Goal: Task Accomplishment & Management: Use online tool/utility

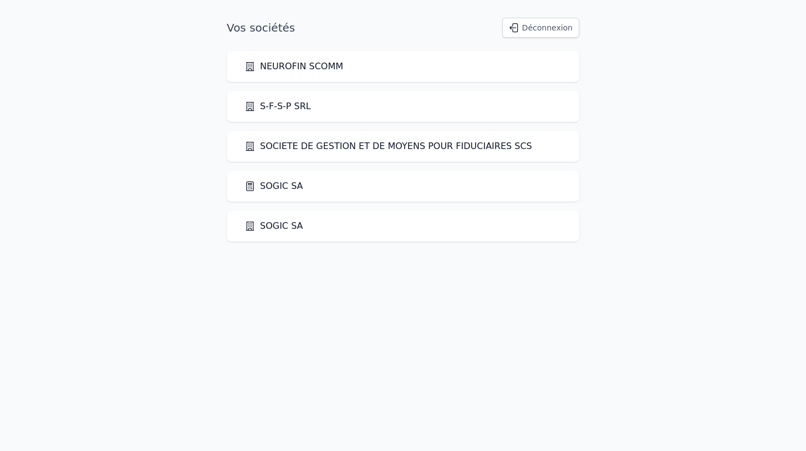
click at [274, 182] on link "SOGIC SA" at bounding box center [273, 186] width 59 height 13
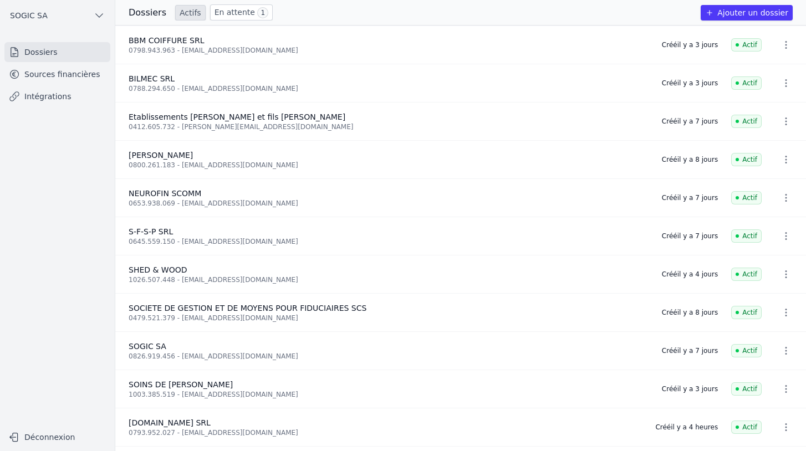
click at [67, 73] on link "Sources financières" at bounding box center [57, 74] width 106 height 20
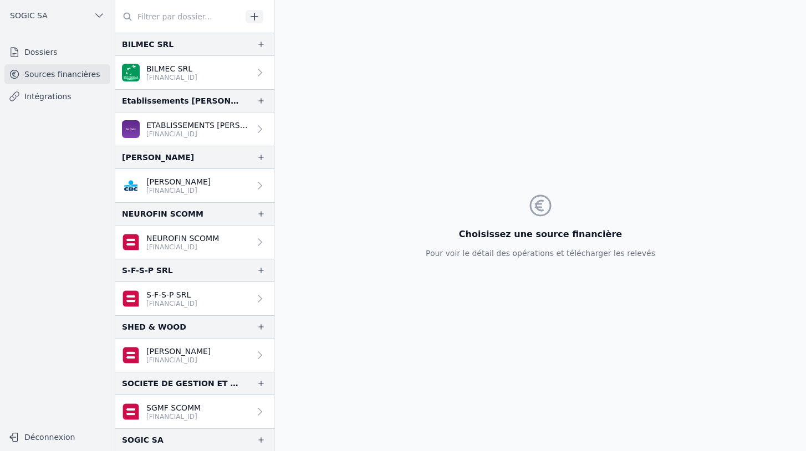
click at [44, 93] on link "Intégrations" at bounding box center [57, 96] width 106 height 20
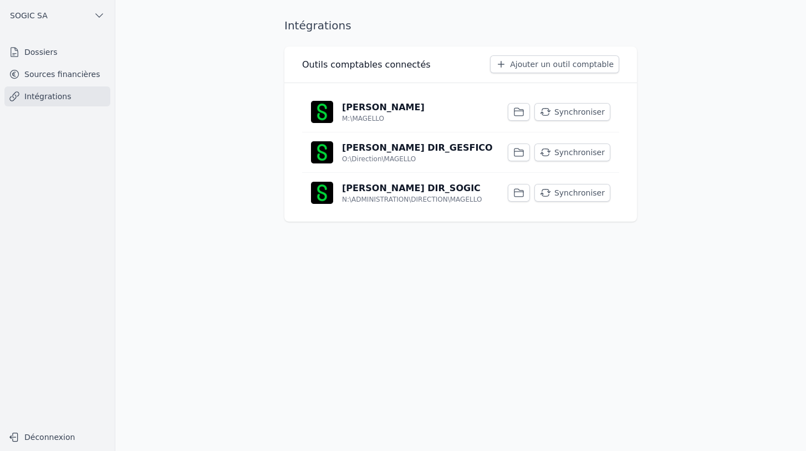
click at [519, 112] on icon "button" at bounding box center [518, 111] width 11 height 11
click at [360, 106] on p "[PERSON_NAME]" at bounding box center [383, 107] width 83 height 13
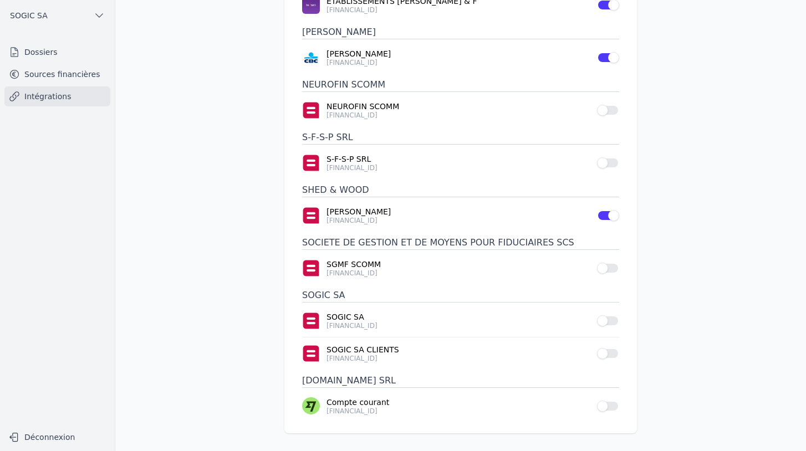
scroll to position [182, 0]
click at [609, 408] on button "Use setting" at bounding box center [608, 406] width 22 height 11
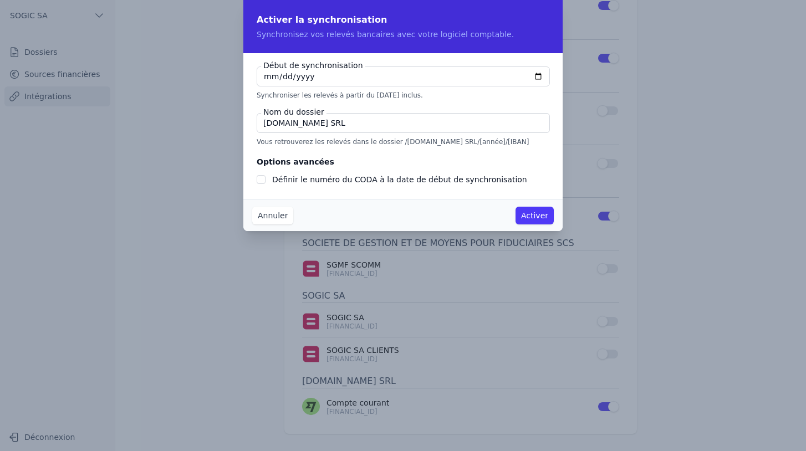
checkbox input "false"
type input "[DATE]"
click at [534, 217] on button "Activer" at bounding box center [534, 216] width 38 height 18
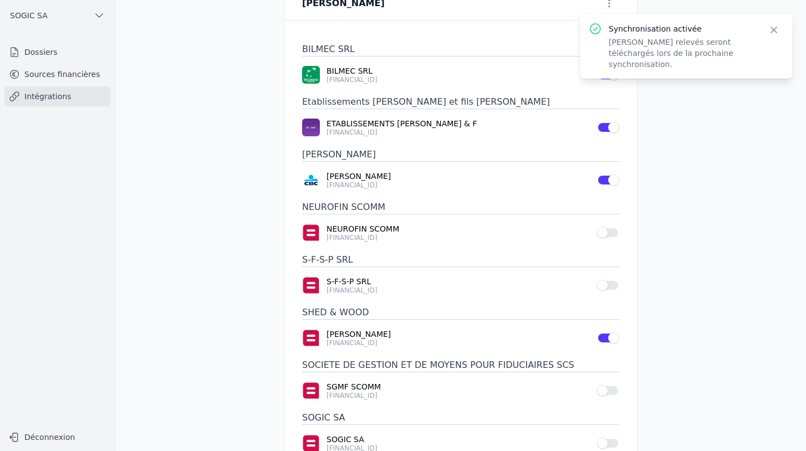
scroll to position [40, 0]
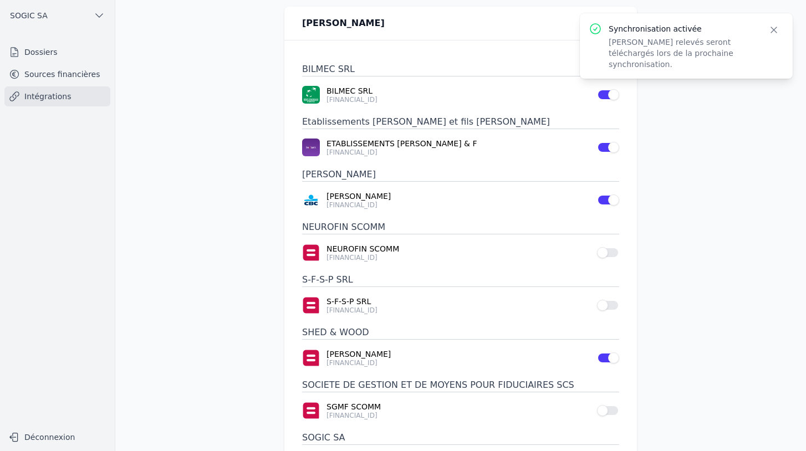
click at [54, 78] on link "Sources financières" at bounding box center [57, 74] width 106 height 20
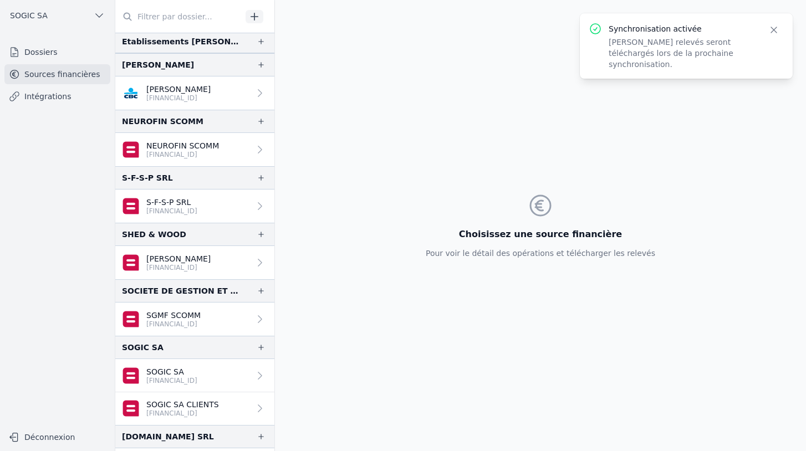
scroll to position [123, 0]
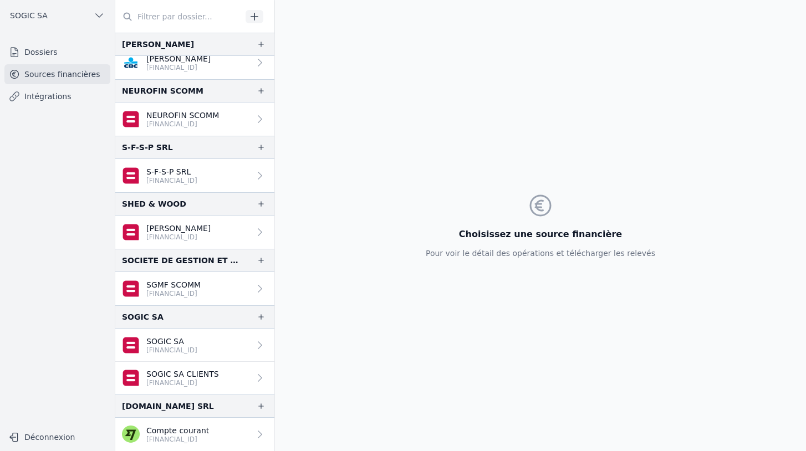
click at [219, 437] on link "Compte courant [FINANCIAL_ID]" at bounding box center [194, 434] width 159 height 33
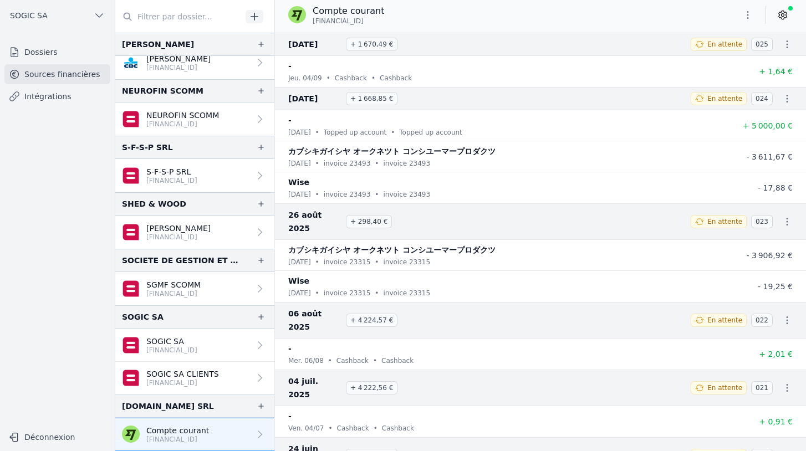
click at [52, 55] on link "Dossiers" at bounding box center [57, 52] width 106 height 20
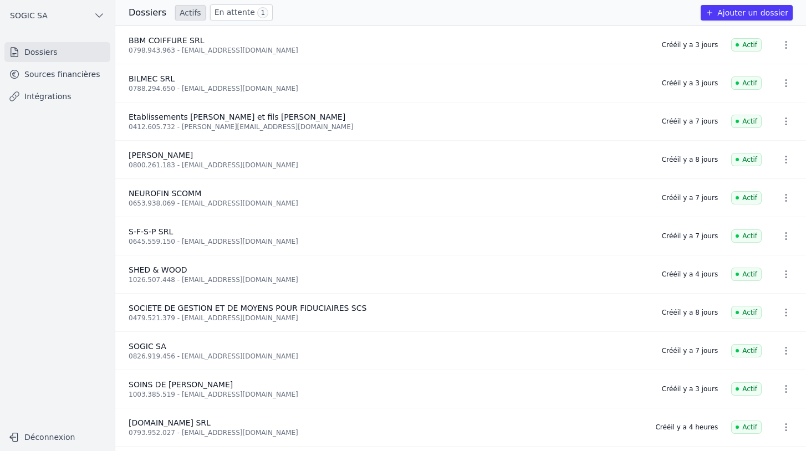
click at [49, 96] on link "Intégrations" at bounding box center [57, 96] width 106 height 20
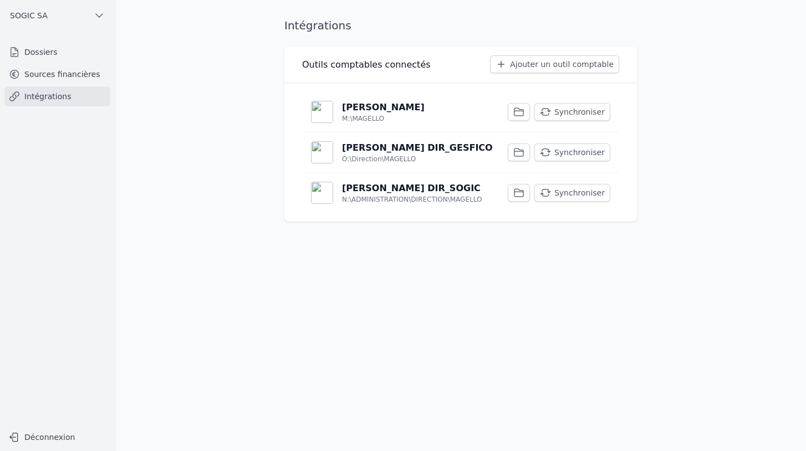
click at [578, 113] on button "Synchroniser" at bounding box center [572, 112] width 76 height 18
click at [49, 72] on link "Sources financières" at bounding box center [57, 74] width 106 height 20
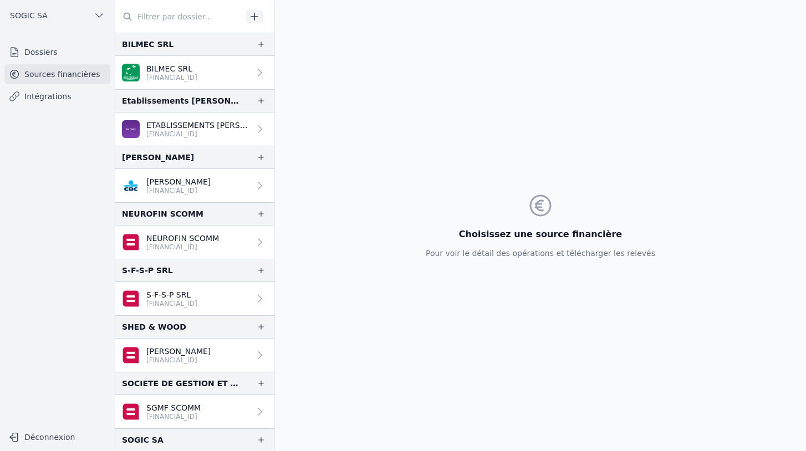
scroll to position [123, 0]
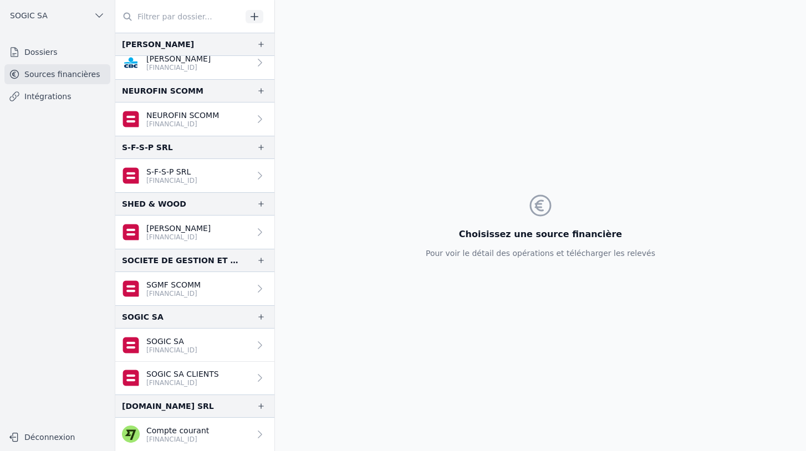
click at [185, 382] on p "[FINANCIAL_ID]" at bounding box center [182, 383] width 73 height 9
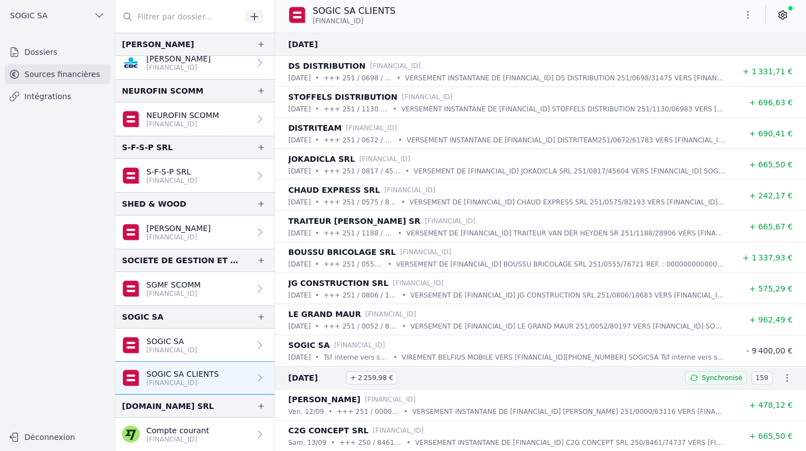
click at [171, 339] on p "SOGIC SA" at bounding box center [171, 341] width 51 height 11
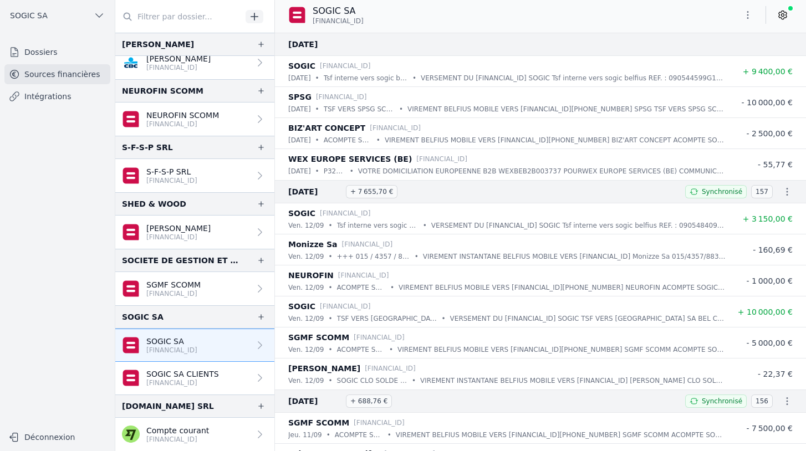
click at [44, 55] on link "Dossiers" at bounding box center [57, 52] width 106 height 20
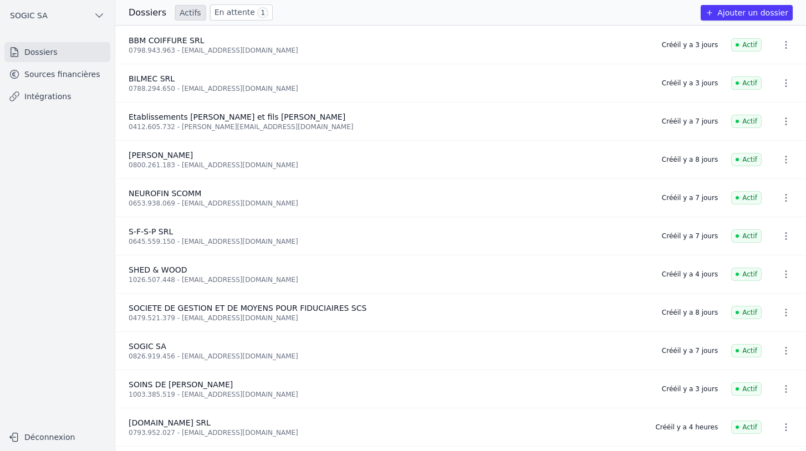
click at [33, 98] on link "Intégrations" at bounding box center [57, 96] width 106 height 20
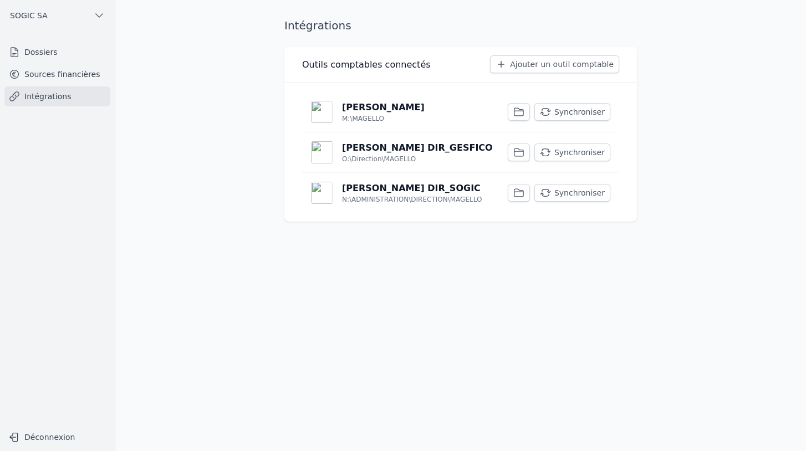
click at [53, 73] on link "Sources financières" at bounding box center [57, 74] width 106 height 20
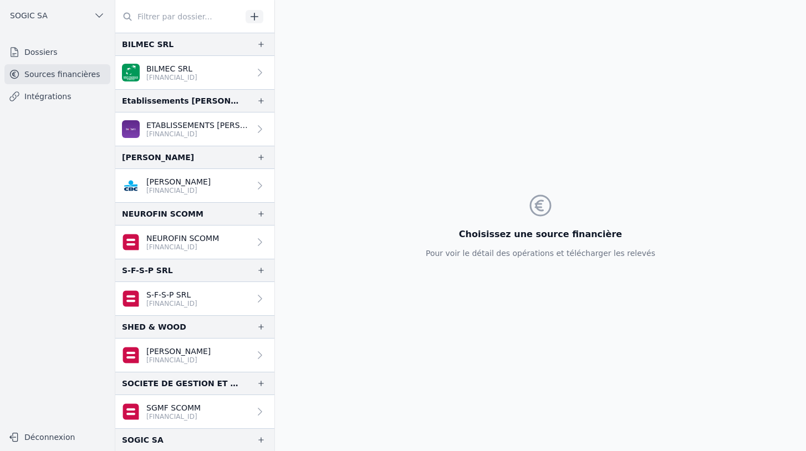
click at [51, 55] on link "Dossiers" at bounding box center [57, 52] width 106 height 20
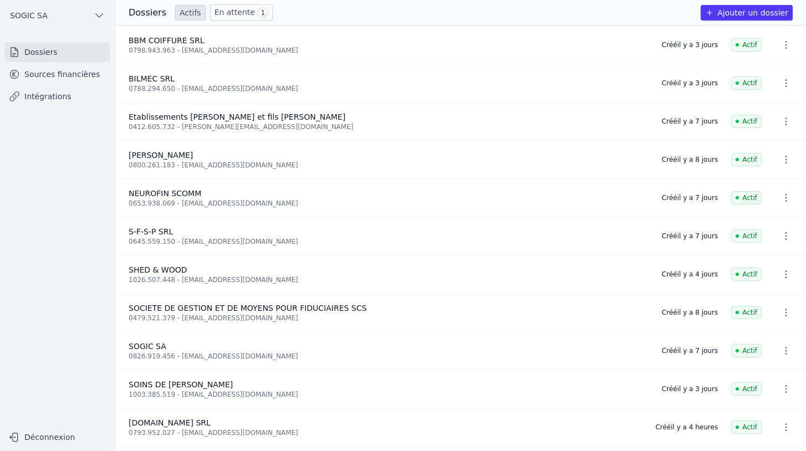
click at [224, 12] on link "En attente 1" at bounding box center [241, 12] width 63 height 16
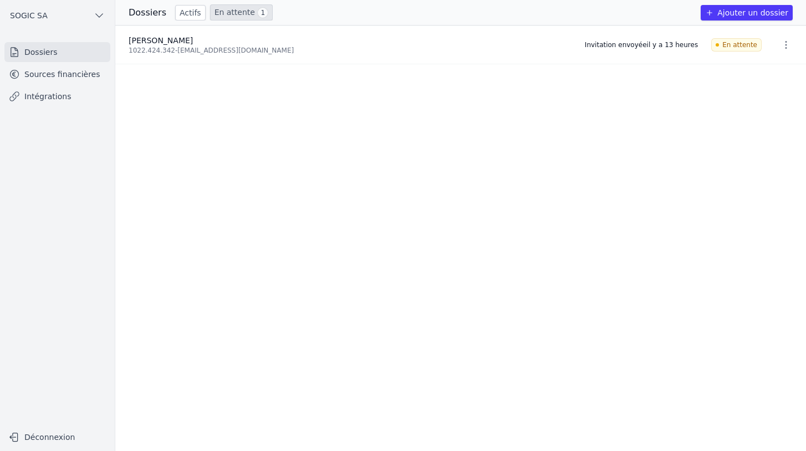
click at [52, 78] on link "Sources financières" at bounding box center [57, 74] width 106 height 20
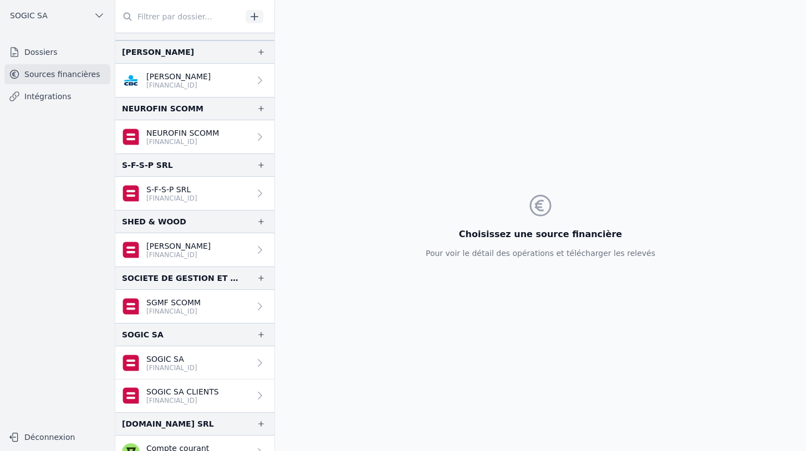
scroll to position [123, 0]
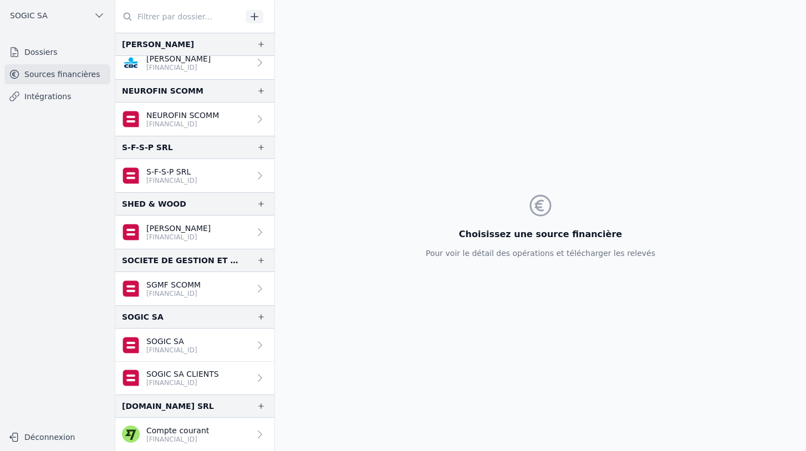
click at [185, 434] on p "Compte courant" at bounding box center [177, 430] width 63 height 11
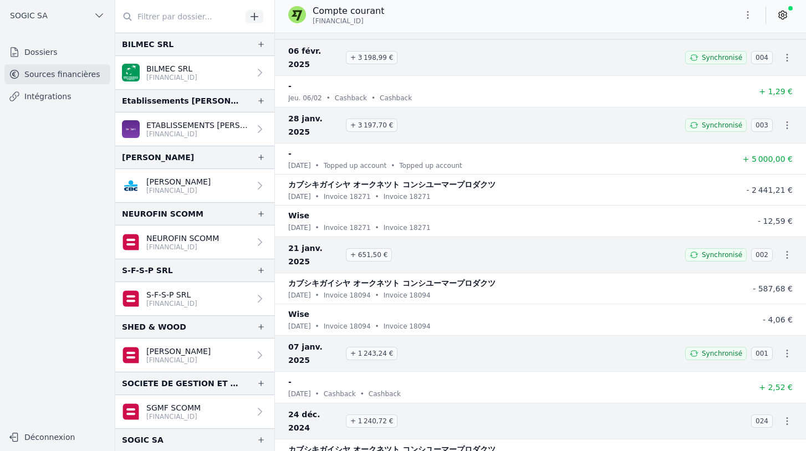
click at [52, 57] on link "Dossiers" at bounding box center [57, 52] width 106 height 20
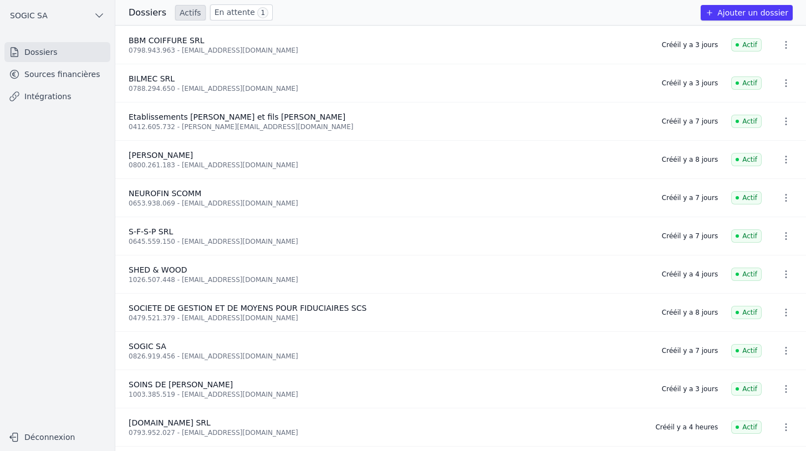
click at [40, 96] on link "Intégrations" at bounding box center [57, 96] width 106 height 20
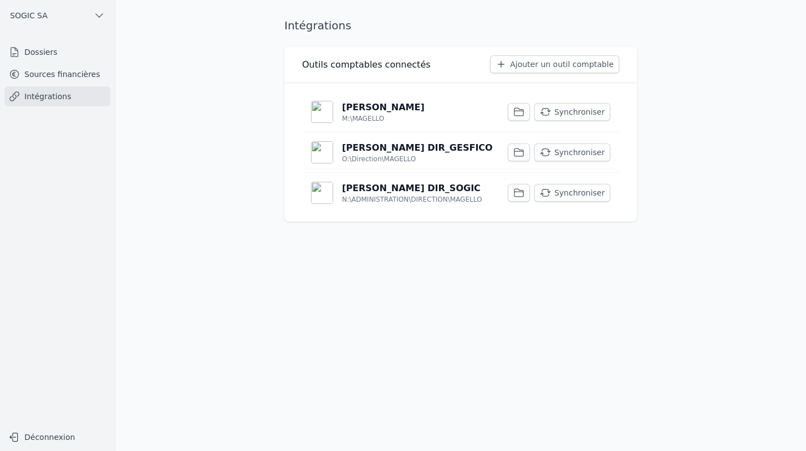
click at [43, 71] on link "Sources financières" at bounding box center [57, 74] width 106 height 20
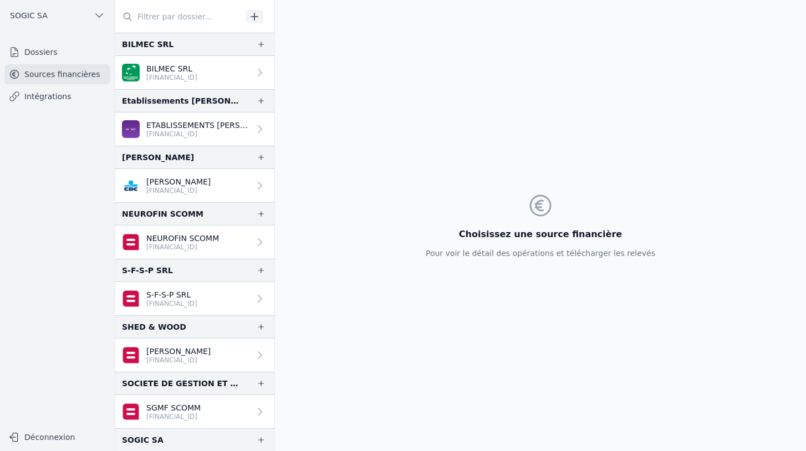
click at [41, 53] on link "Dossiers" at bounding box center [57, 52] width 106 height 20
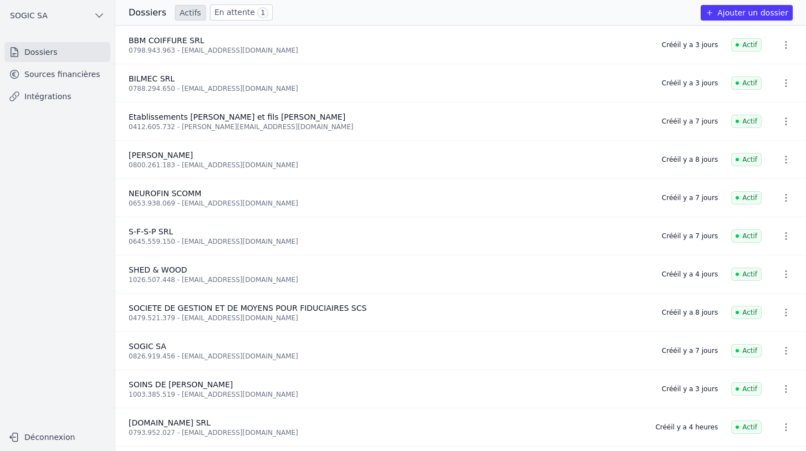
click at [231, 18] on link "En attente 1" at bounding box center [241, 12] width 63 height 16
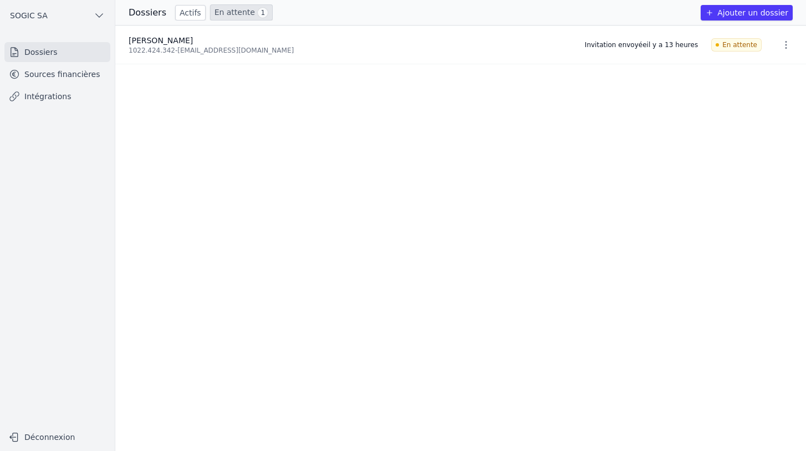
click at [46, 54] on link "Dossiers" at bounding box center [57, 52] width 106 height 20
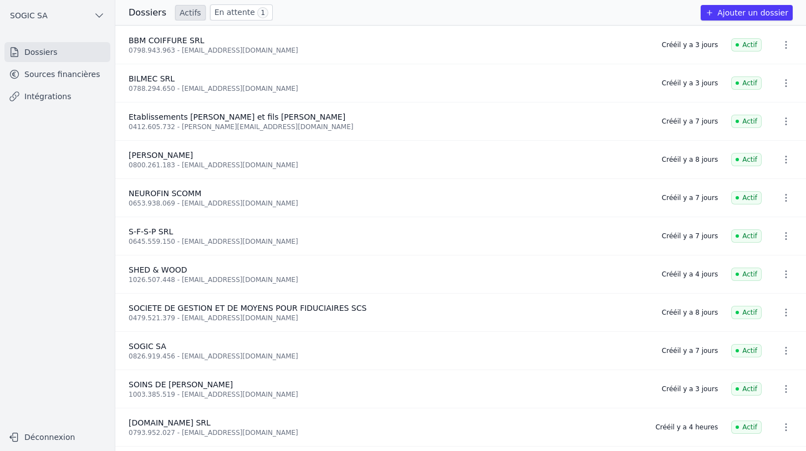
click at [69, 80] on link "Sources financières" at bounding box center [57, 74] width 106 height 20
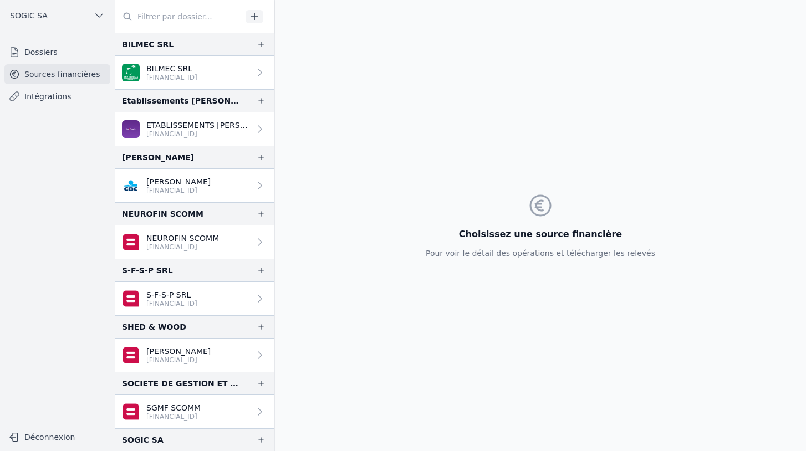
scroll to position [123, 0]
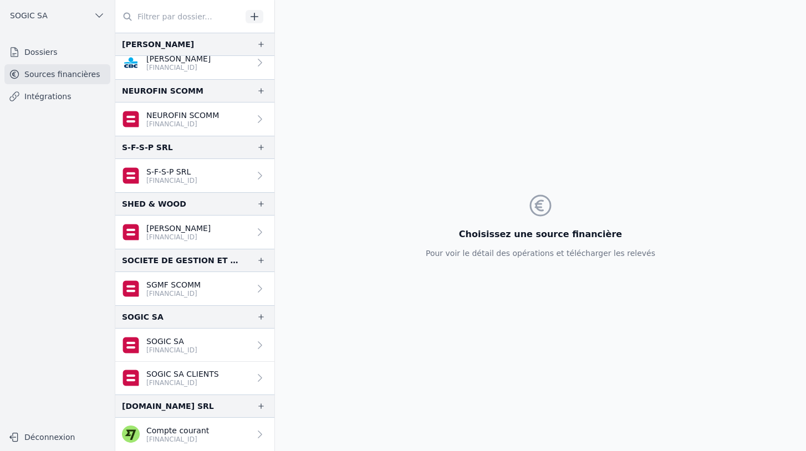
click at [39, 53] on link "Dossiers" at bounding box center [57, 52] width 106 height 20
